Goal: Communication & Community: Answer question/provide support

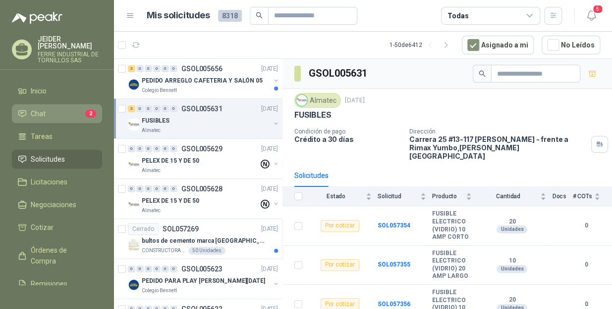
click at [39, 109] on span "Chat" at bounding box center [38, 113] width 15 height 11
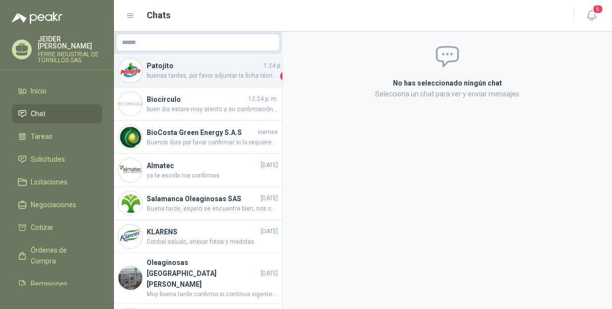
click at [210, 67] on h4 "Patojito" at bounding box center [204, 65] width 115 height 11
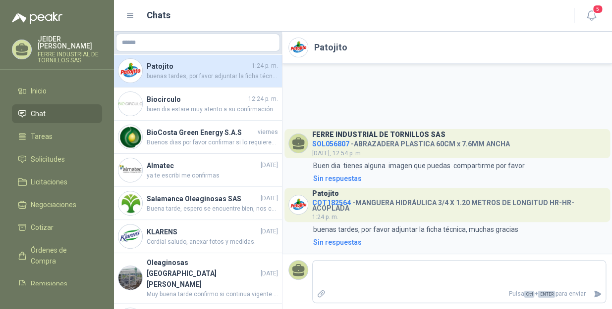
click at [386, 212] on div "Patojito COT182564 - MANGUERA HIDRÁULICA 3/4 X 1.20 METROS DE LONGITUD HR-HR-AC…" at bounding box center [459, 205] width 294 height 35
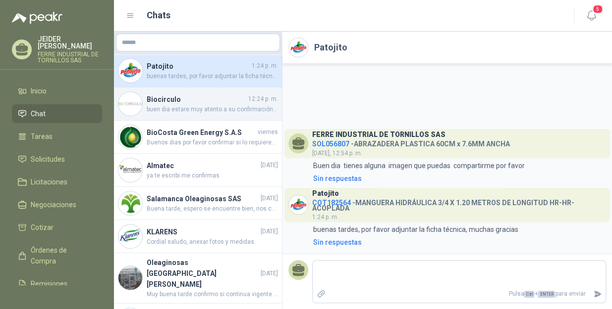
click at [203, 101] on h4 "Biocirculo" at bounding box center [197, 99] width 100 height 11
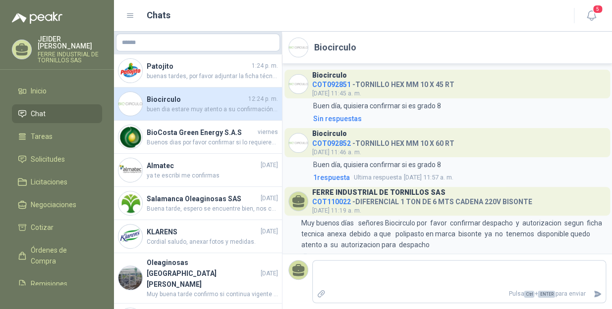
scroll to position [85, 0]
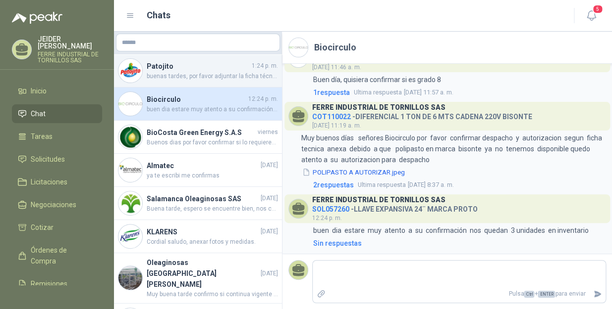
click at [193, 74] on span "buenas tardes, por favor adjuntar la ficha técnica, muchas gracias" at bounding box center [212, 76] width 131 height 9
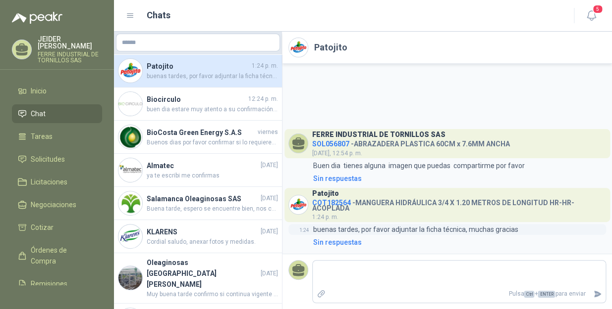
click at [416, 232] on p "buenas tardes, por favor adjuntar la ficha técnica, muchas gracias" at bounding box center [415, 229] width 205 height 11
click at [493, 212] on div "Patojito COT182564 - MANGUERA HIDRÁULICA 3/4 X 1.20 METROS DE LONGITUD HR-HR-AC…" at bounding box center [459, 205] width 294 height 35
click at [64, 89] on link "Inicio" at bounding box center [57, 91] width 90 height 19
